Goal: Find contact information: Find contact information

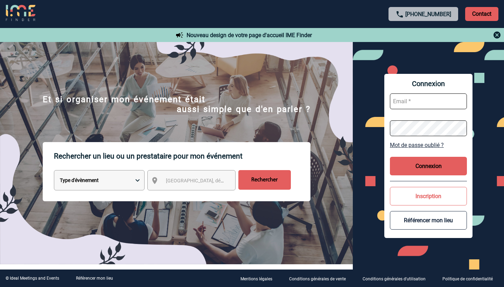
click at [326, 35] on img at bounding box center [497, 35] width 8 height 8
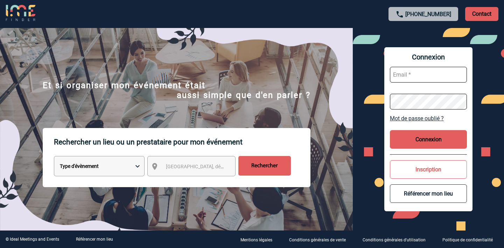
paste input "event@workandshare.com"
type input "event@workandshare.com"
click at [326, 139] on button "Connexion" at bounding box center [428, 139] width 77 height 19
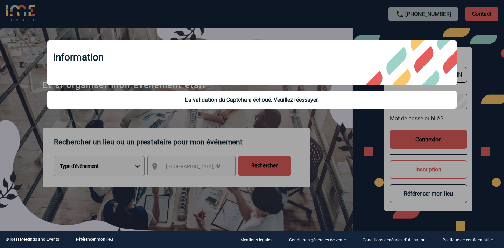
click at [321, 145] on div at bounding box center [252, 124] width 504 height 248
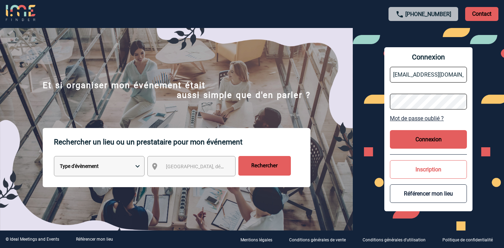
click at [326, 139] on button "Connexion" at bounding box center [428, 139] width 77 height 19
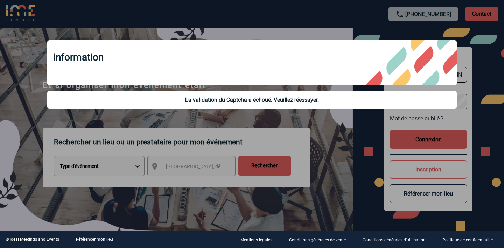
click at [326, 156] on div at bounding box center [252, 124] width 504 height 248
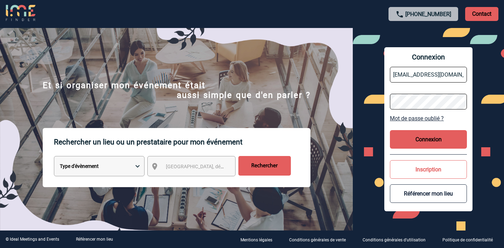
click at [326, 93] on div "Connexion event@workandshare.com Mot de passe oublié ? Connexion Inscription Ré…" at bounding box center [428, 129] width 151 height 203
click at [326, 137] on button "Connexion" at bounding box center [428, 139] width 77 height 19
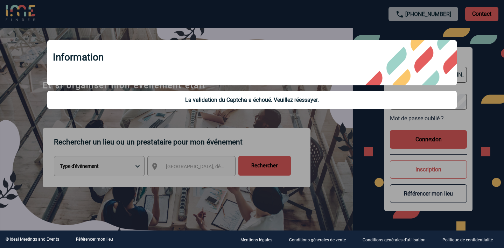
click at [326, 144] on div at bounding box center [252, 124] width 504 height 248
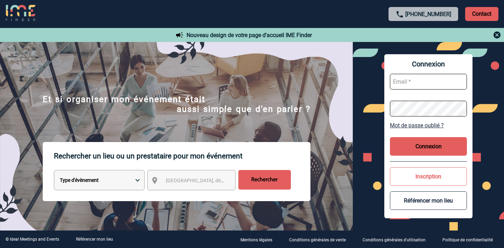
click at [419, 195] on button "Référencer mon lieu" at bounding box center [428, 201] width 77 height 19
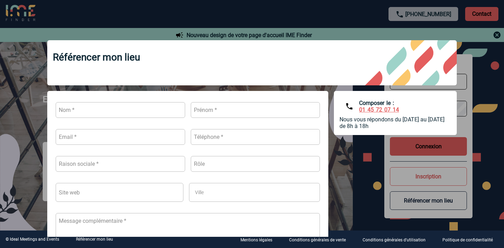
click at [357, 161] on div "Ville * Ville Les informations recueillies sur ce formulaire sont transmises à …" at bounding box center [252, 201] width 410 height 221
click at [499, 88] on div at bounding box center [252, 124] width 504 height 248
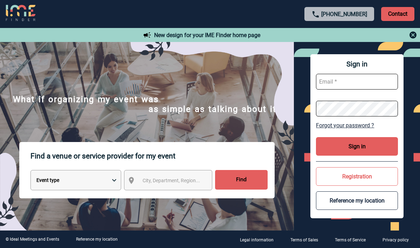
paste input "event@workandshare.com"
type input "event@workandshare.com"
click at [359, 148] on button "Sign in" at bounding box center [357, 146] width 82 height 19
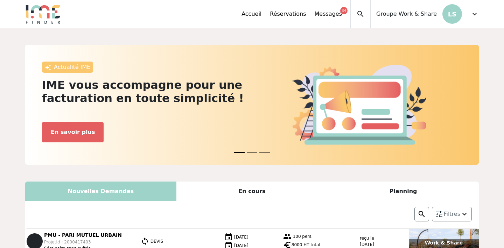
click at [475, 13] on span "expand_more" at bounding box center [475, 14] width 8 height 8
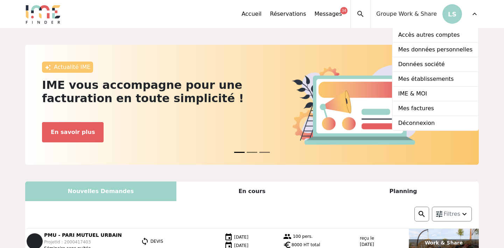
click at [475, 13] on span "expand_more" at bounding box center [475, 14] width 8 height 8
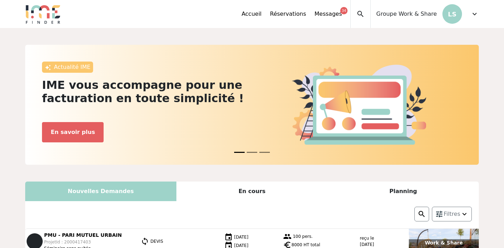
click at [474, 19] on div "expand_more" at bounding box center [475, 14] width 8 height 28
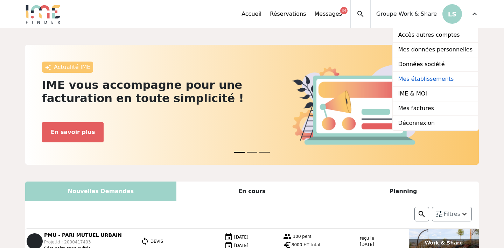
click at [444, 78] on link "Mes établissements" at bounding box center [435, 79] width 85 height 15
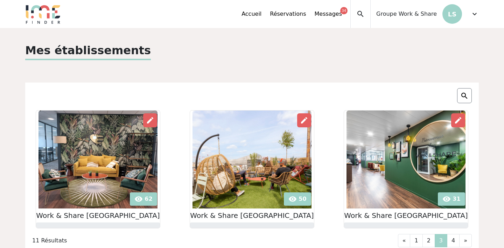
scroll to position [54, 0]
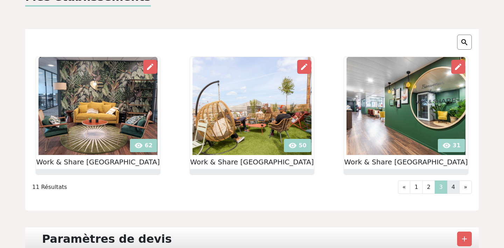
click at [456, 189] on link "4" at bounding box center [453, 187] width 13 height 13
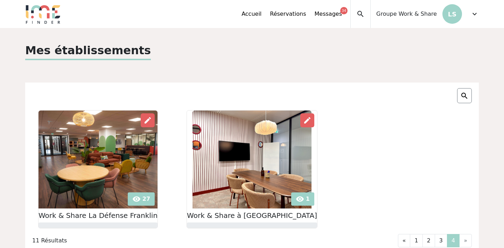
scroll to position [0, 0]
click at [464, 93] on img at bounding box center [465, 96] width 8 height 8
click at [471, 12] on span "expand_more" at bounding box center [475, 14] width 8 height 8
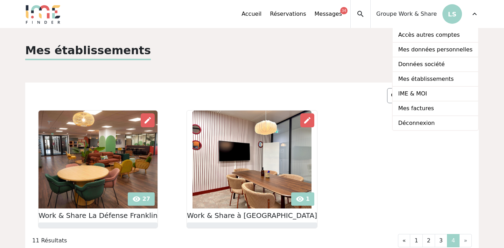
click at [346, 62] on div at bounding box center [367, 54] width 231 height 24
click at [262, 17] on link "Accueil" at bounding box center [252, 14] width 20 height 8
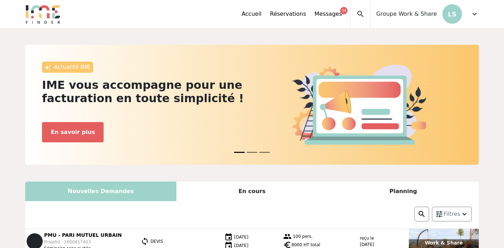
click at [477, 13] on span "expand_more" at bounding box center [475, 14] width 8 height 8
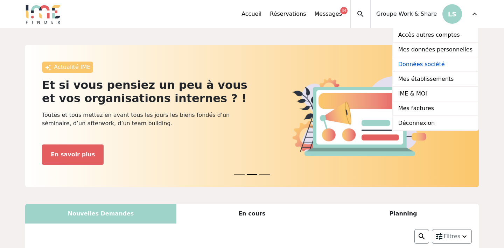
click at [453, 64] on link "Données société" at bounding box center [435, 64] width 85 height 15
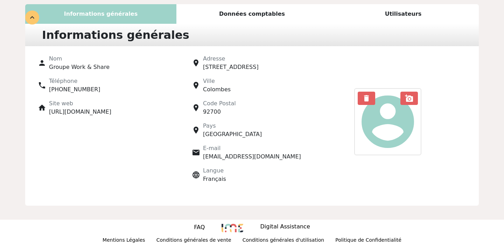
scroll to position [73, 0]
click at [276, 17] on div "Données comptables" at bounding box center [252, 14] width 151 height 20
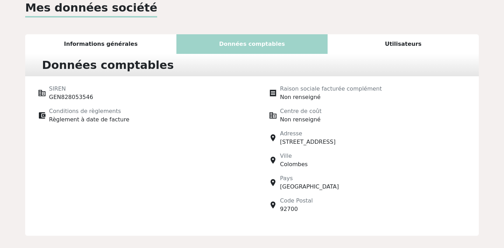
scroll to position [35, 0]
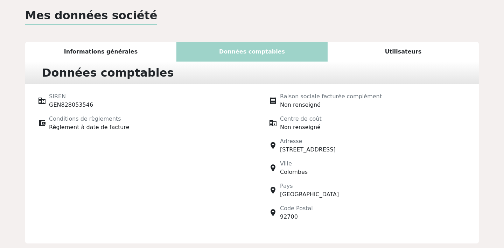
click at [402, 53] on div "Utilisateurs" at bounding box center [403, 52] width 151 height 20
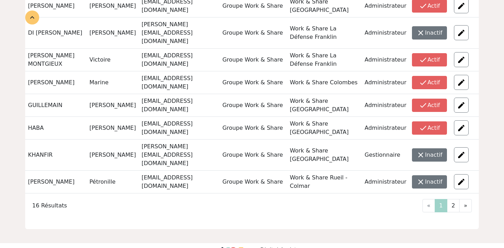
scroll to position [221, 0]
click at [457, 200] on link "2" at bounding box center [453, 206] width 13 height 13
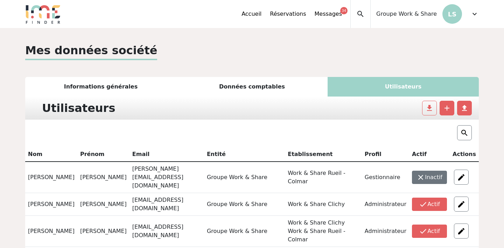
scroll to position [0, 0]
click at [429, 15] on span "Groupe Work & Share" at bounding box center [406, 14] width 61 height 8
click at [475, 14] on span "expand_more" at bounding box center [475, 14] width 8 height 8
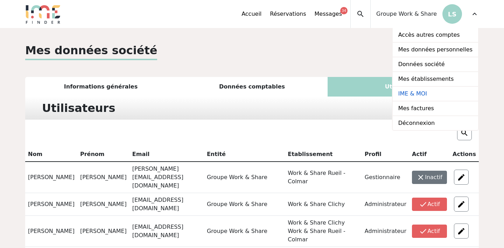
click at [438, 92] on link "IME & MOI" at bounding box center [435, 94] width 85 height 15
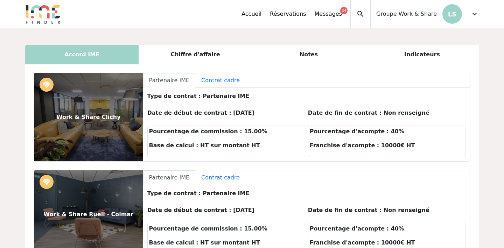
click at [431, 19] on div "Groupe Work & Share LS" at bounding box center [416, 14] width 91 height 28
click at [476, 16] on span "expand_more" at bounding box center [475, 14] width 8 height 8
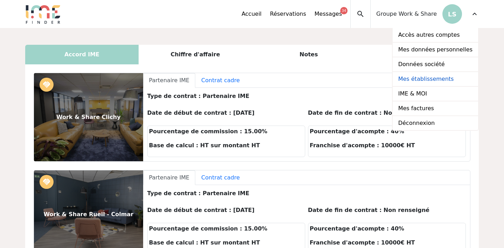
click at [437, 84] on link "Mes établissements" at bounding box center [435, 79] width 85 height 15
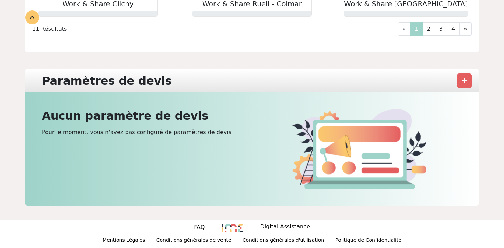
scroll to position [212, 0]
click at [279, 226] on p "Digital Assistance" at bounding box center [285, 228] width 50 height 10
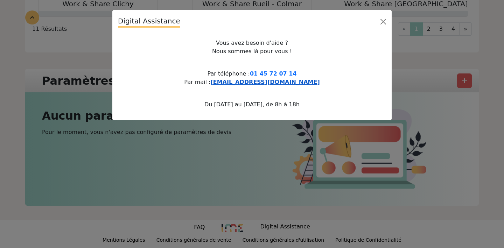
click at [255, 82] on span "[EMAIL_ADDRESS][DOMAIN_NAME]" at bounding box center [264, 82] width 109 height 7
drag, startPoint x: 219, startPoint y: 85, endPoint x: 326, endPoint y: 81, distance: 106.6
click at [326, 81] on p "Par téléphone : [PHONE_NUMBER] Par mail : [EMAIL_ADDRESS][DOMAIN_NAME]" at bounding box center [252, 78] width 268 height 17
copy p "[EMAIL_ADDRESS][DOMAIN_NAME]"
click at [405, 62] on div "Digital Assistance Vous avez besoin d'aide ? Nous sommes là pour vous ! Par tél…" at bounding box center [252, 124] width 504 height 248
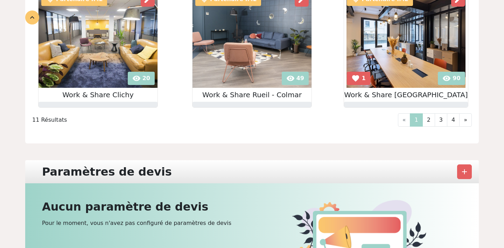
scroll to position [130, 0]
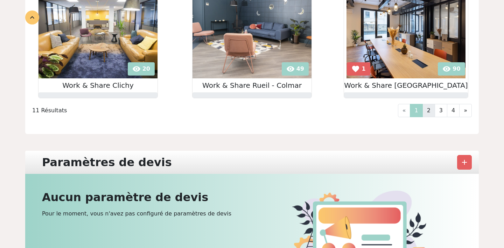
click at [426, 111] on link "2" at bounding box center [429, 110] width 13 height 13
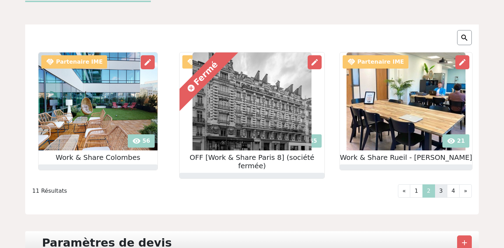
click at [441, 185] on link "3" at bounding box center [441, 191] width 13 height 13
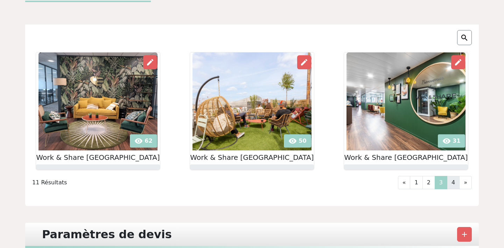
click at [451, 187] on link "4" at bounding box center [453, 182] width 13 height 13
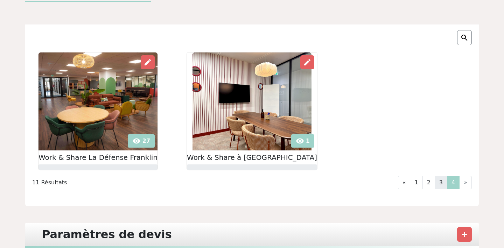
click at [440, 185] on link "3" at bounding box center [441, 182] width 13 height 13
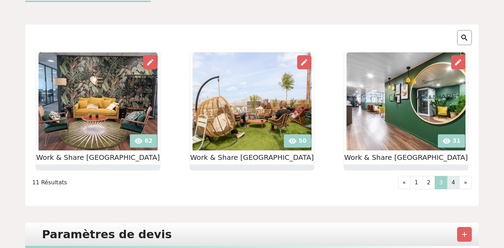
click at [449, 184] on link "4" at bounding box center [453, 182] width 13 height 13
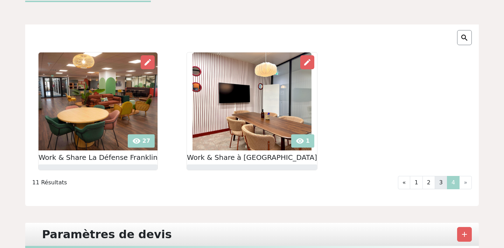
click at [438, 182] on link "3" at bounding box center [441, 182] width 13 height 13
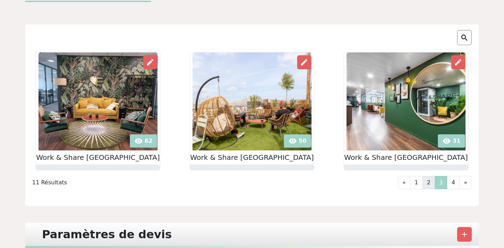
click at [427, 183] on link "2" at bounding box center [429, 182] width 13 height 13
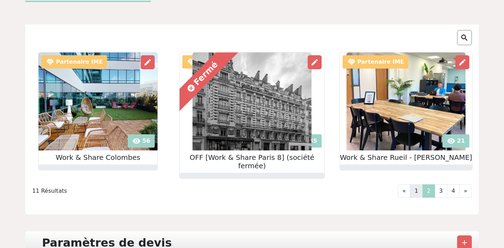
click at [420, 185] on link "1" at bounding box center [416, 191] width 13 height 13
